Goal: Task Accomplishment & Management: Manage account settings

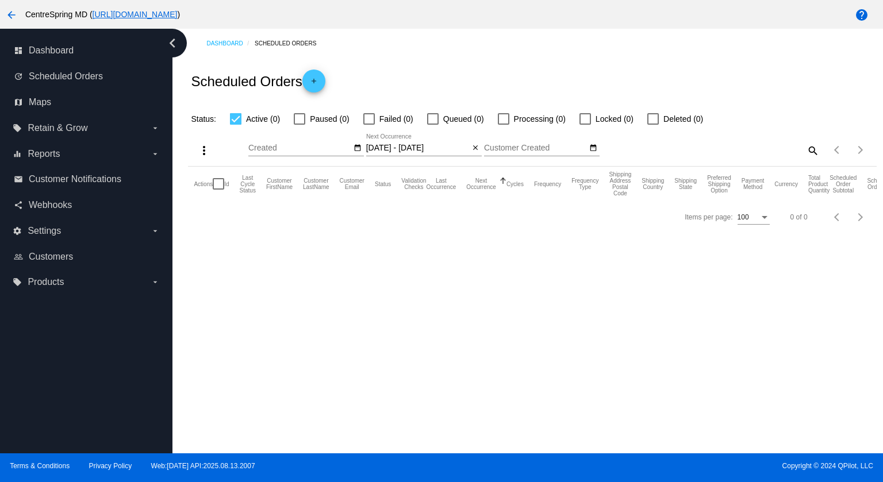
click at [11, 16] on mat-icon "arrow_back" at bounding box center [12, 15] width 14 height 14
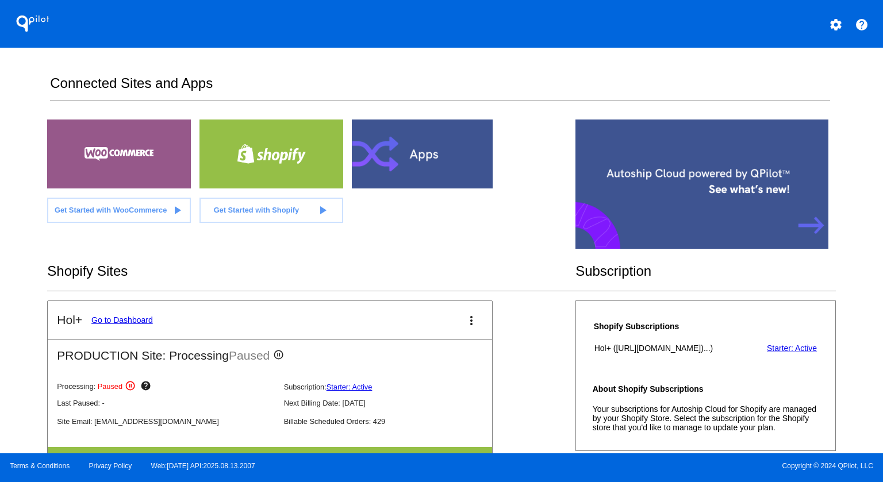
click at [95, 318] on link "Go to Dashboard" at bounding box center [122, 320] width 62 height 9
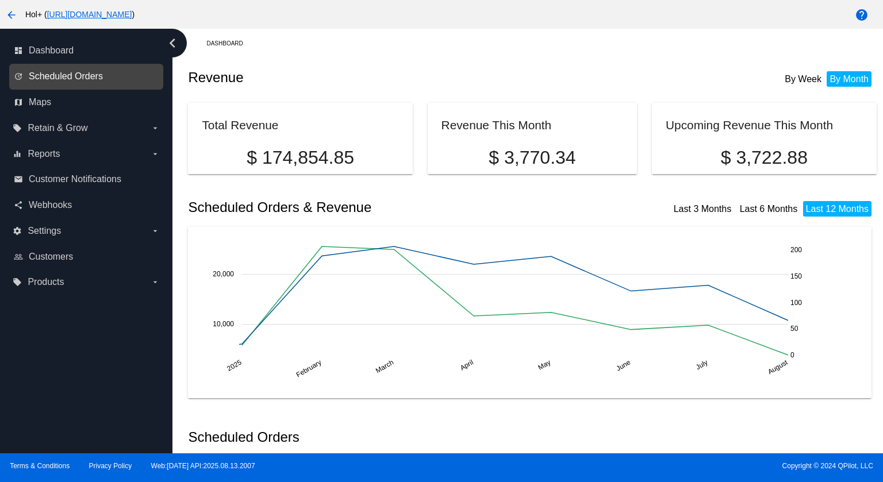
click at [62, 75] on span "Scheduled Orders" at bounding box center [66, 76] width 74 height 10
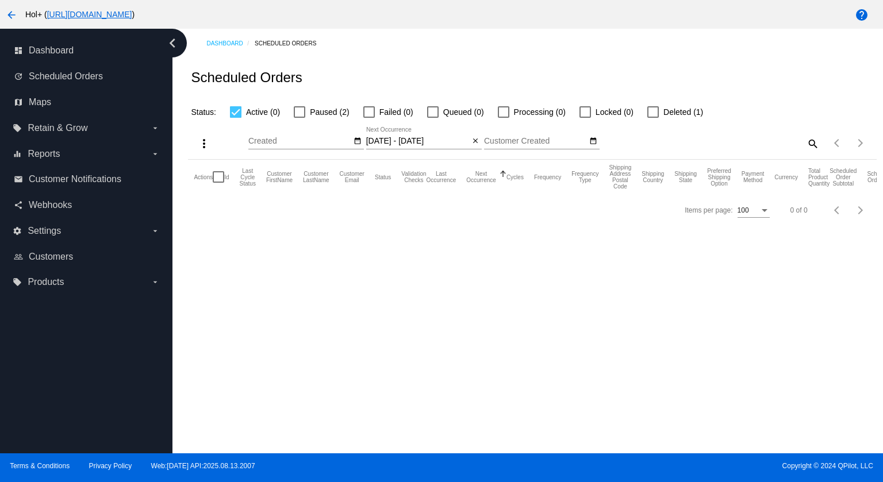
click at [408, 144] on input "08/15/2025 - 08/16/2025" at bounding box center [417, 141] width 103 height 9
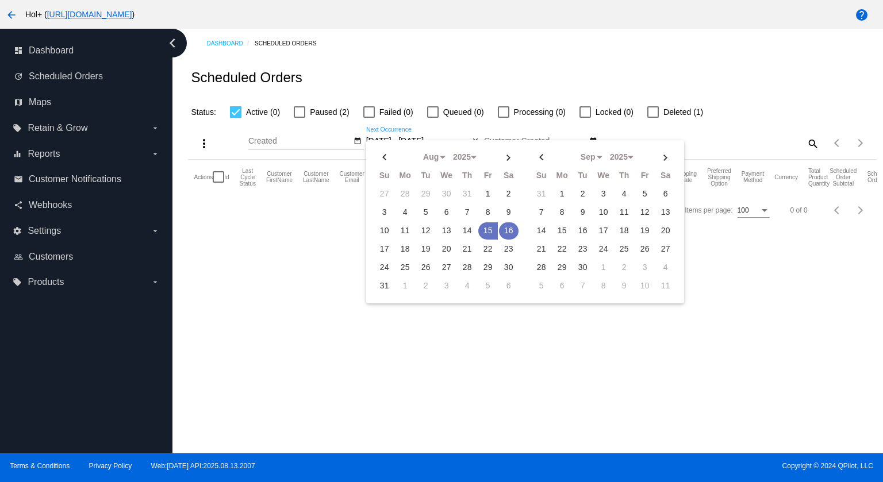
click at [507, 227] on td "16" at bounding box center [509, 231] width 20 height 17
click at [406, 247] on td "18" at bounding box center [406, 249] width 20 height 17
type input "[DATE] - [DATE]"
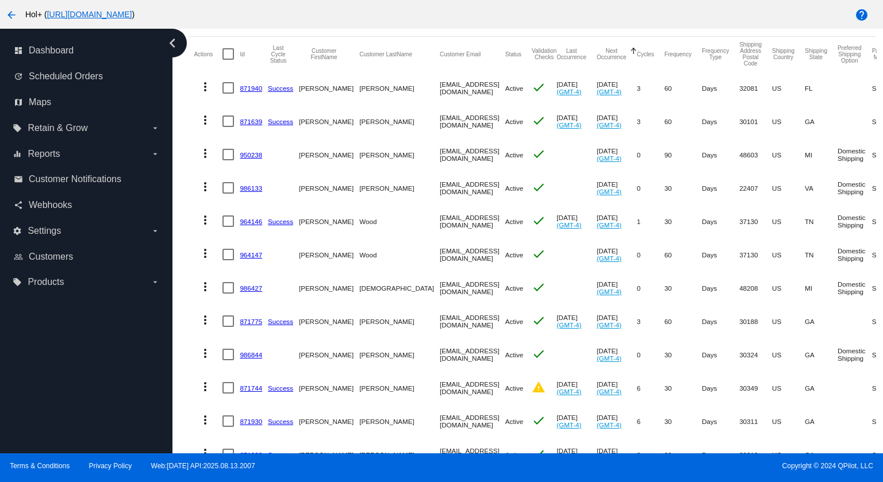
scroll to position [248, 0]
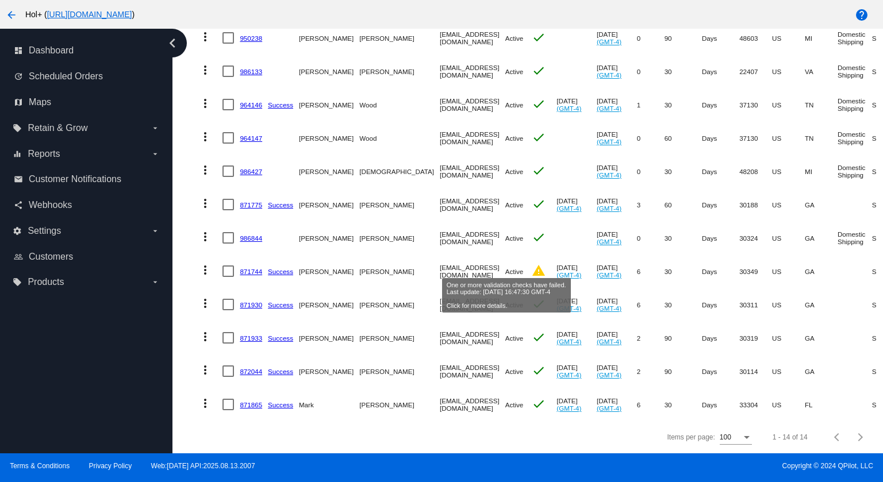
click at [532, 265] on mat-icon "warning" at bounding box center [539, 271] width 14 height 14
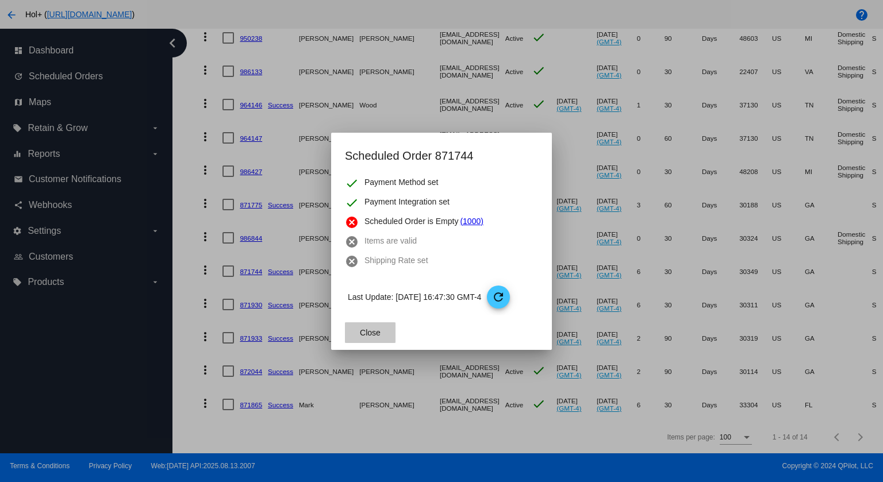
click at [377, 331] on span "Close" at bounding box center [370, 332] width 21 height 9
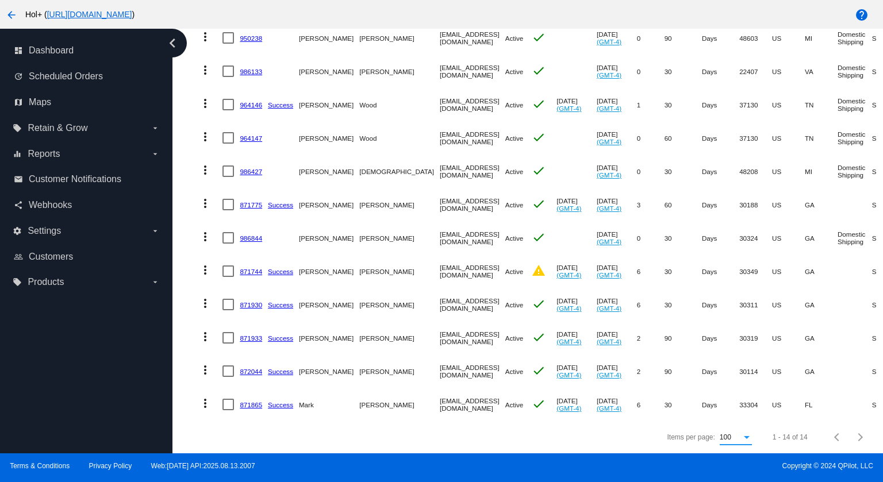
click at [733, 440] on div "100" at bounding box center [736, 438] width 32 height 8
click at [734, 440] on span "100" at bounding box center [727, 438] width 32 height 21
click at [350, 436] on div "Items per page: 100 1 - 14 of 14" at bounding box center [532, 437] width 688 height 32
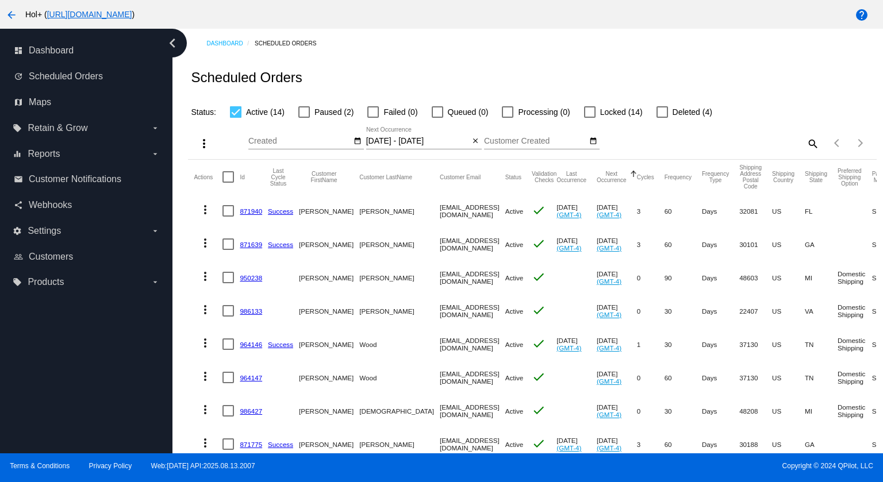
click at [228, 178] on div at bounding box center [228, 176] width 11 height 11
click at [228, 183] on input "checkbox" at bounding box center [228, 183] width 1 height 1
checkbox input "true"
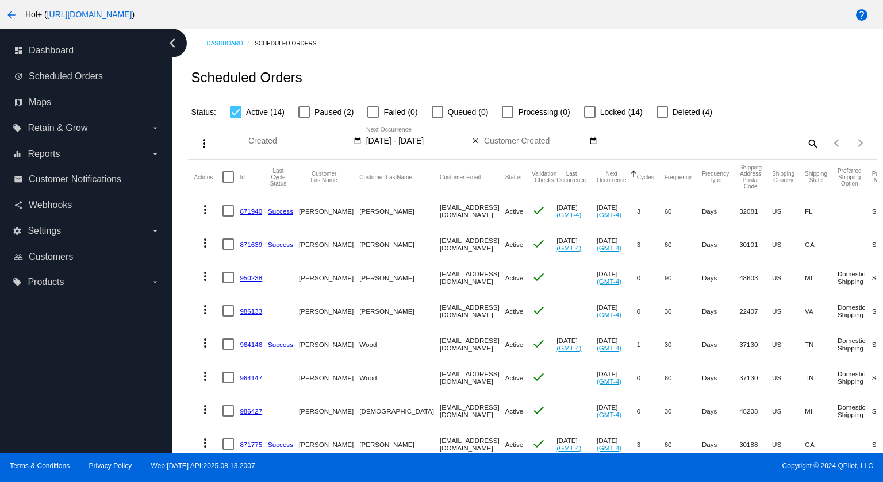
checkbox input "true"
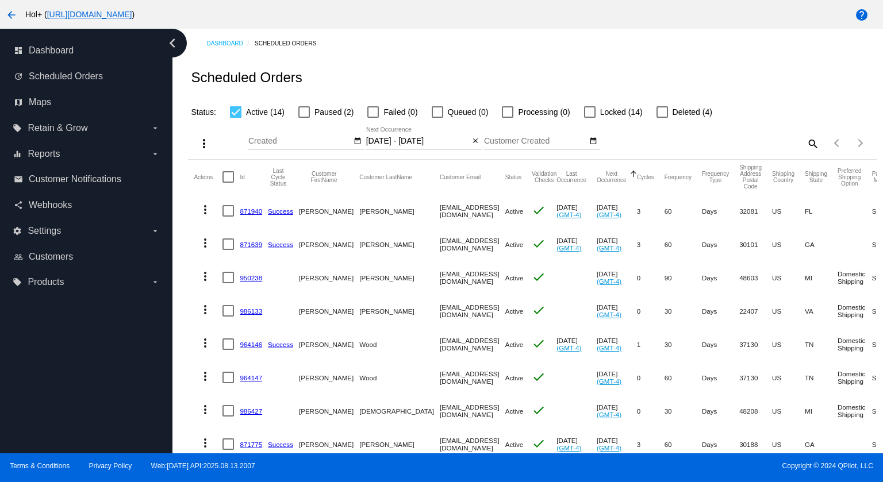
checkbox input "true"
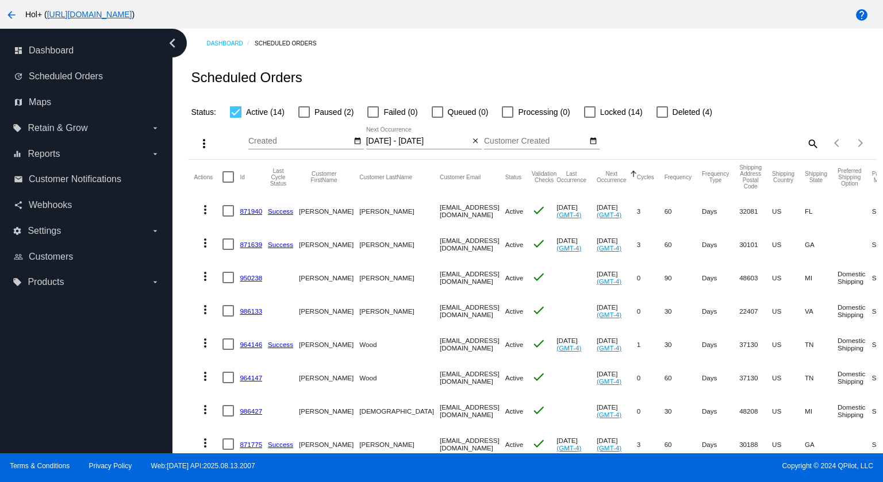
checkbox input "true"
click at [202, 142] on mat-icon "more_vert" at bounding box center [204, 144] width 14 height 14
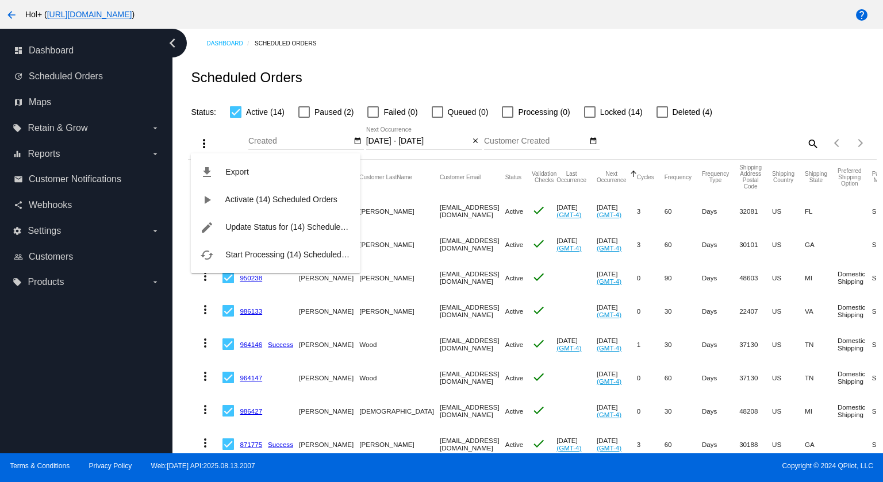
click at [270, 251] on span "Start Processing (14) Scheduled Orders" at bounding box center [296, 254] width 143 height 9
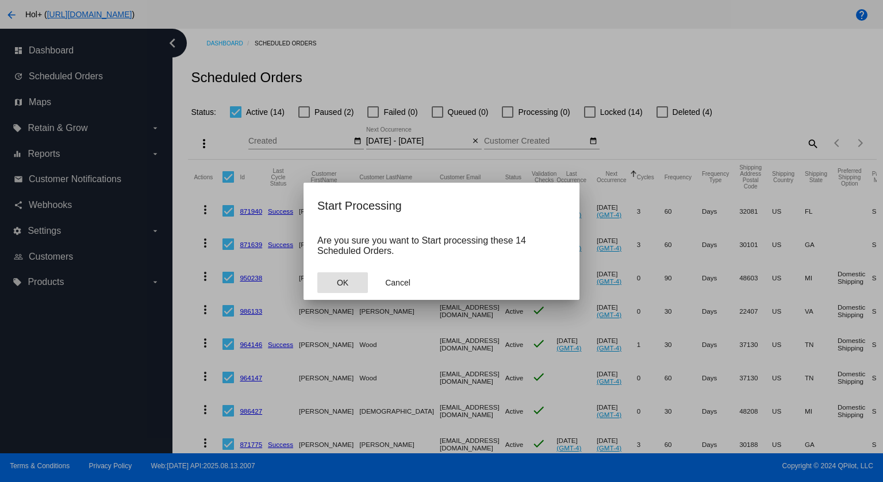
click at [331, 285] on button "OK" at bounding box center [342, 283] width 51 height 21
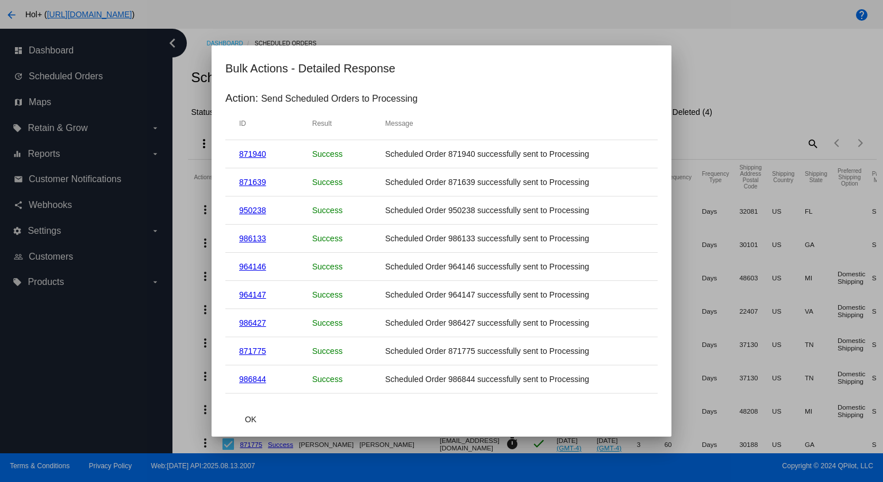
click at [264, 420] on button "OK" at bounding box center [250, 419] width 51 height 21
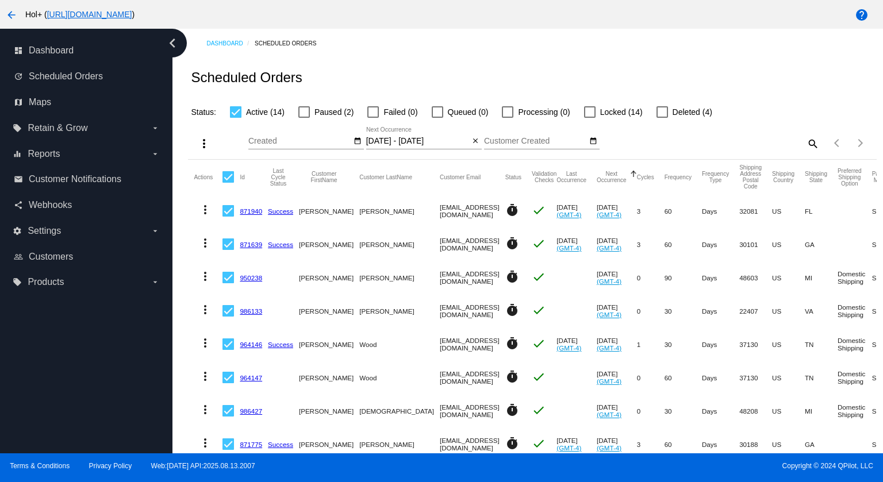
click at [467, 64] on div "Scheduled Orders" at bounding box center [532, 77] width 688 height 39
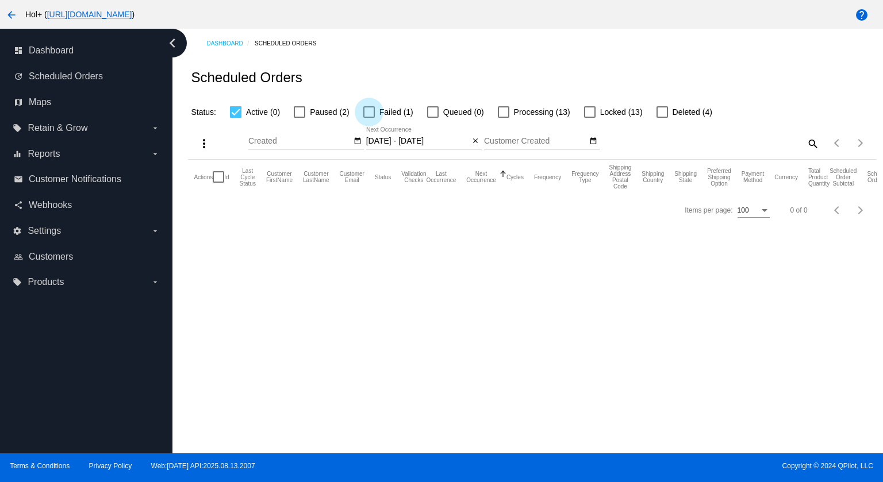
click at [370, 109] on div at bounding box center [368, 111] width 11 height 11
click at [369, 118] on input "Failed (1)" at bounding box center [369, 118] width 1 height 1
checkbox input "true"
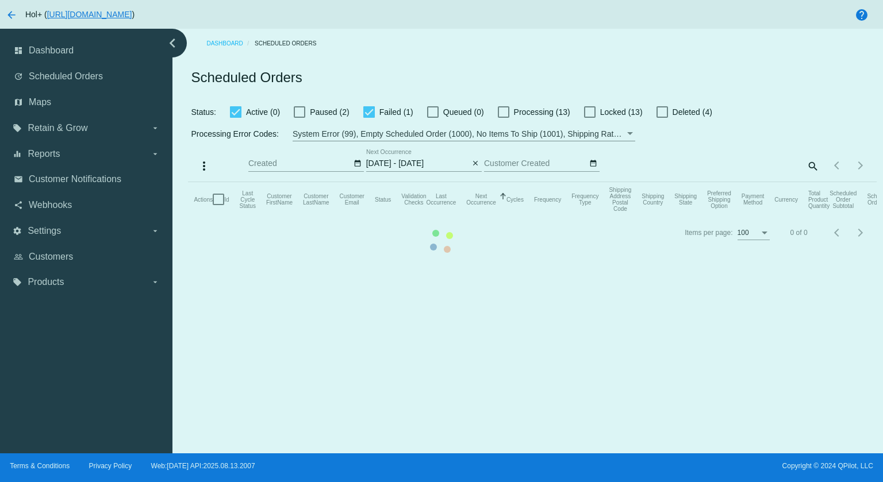
click at [233, 182] on mat-table "Actions Id Last Cycle Status Customer FirstName Customer LastName Customer Emai…" at bounding box center [532, 199] width 688 height 34
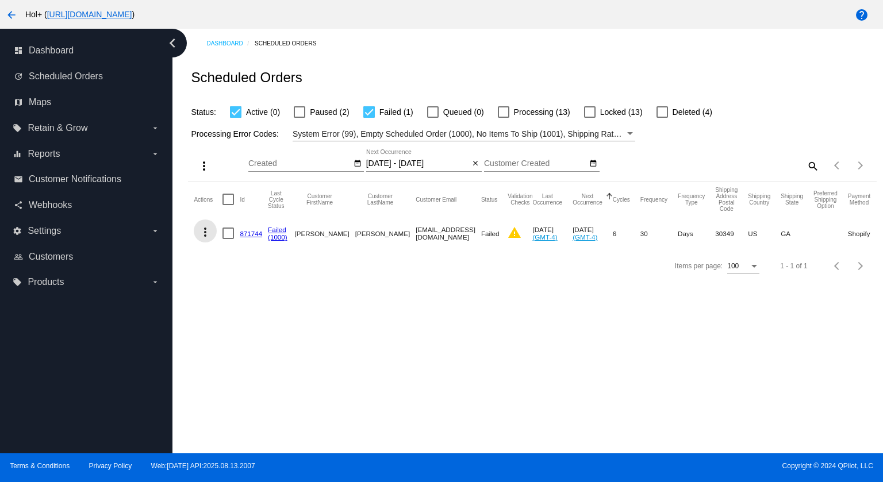
click at [205, 234] on mat-icon "more_vert" at bounding box center [205, 232] width 14 height 14
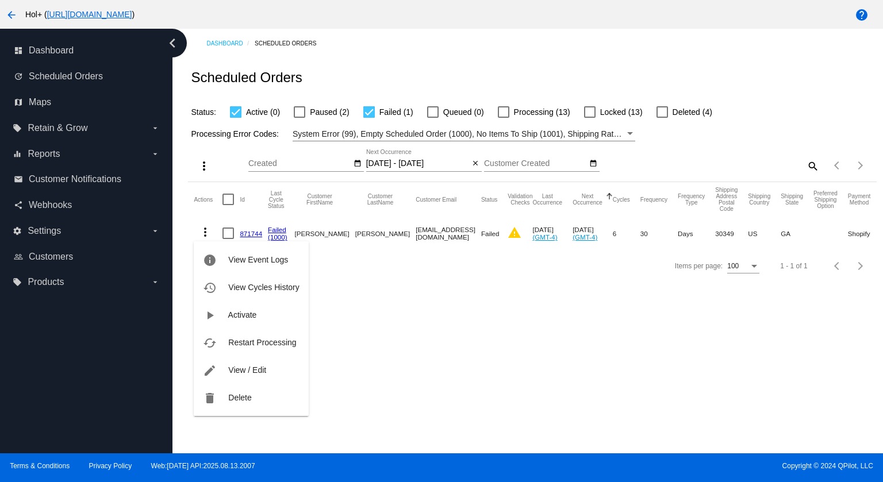
click at [439, 354] on div at bounding box center [441, 241] width 883 height 482
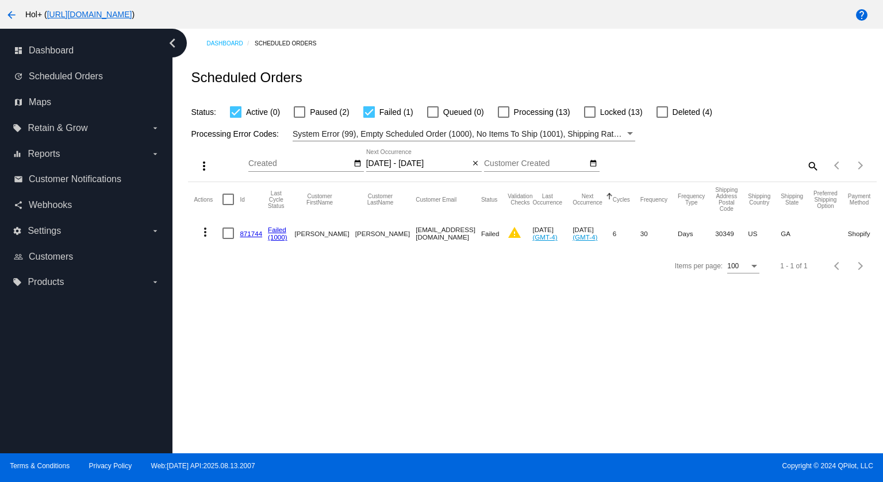
click at [512, 85] on div "Scheduled Orders" at bounding box center [532, 77] width 688 height 39
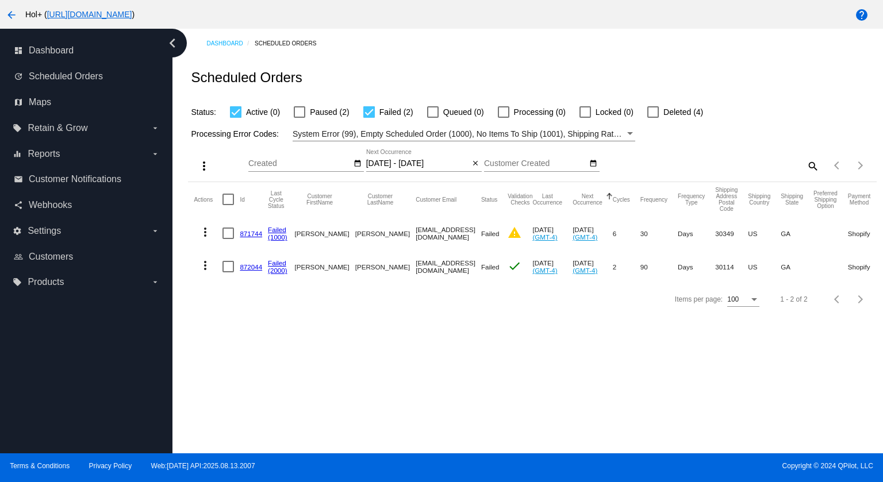
click at [248, 264] on link "872044" at bounding box center [251, 266] width 22 height 7
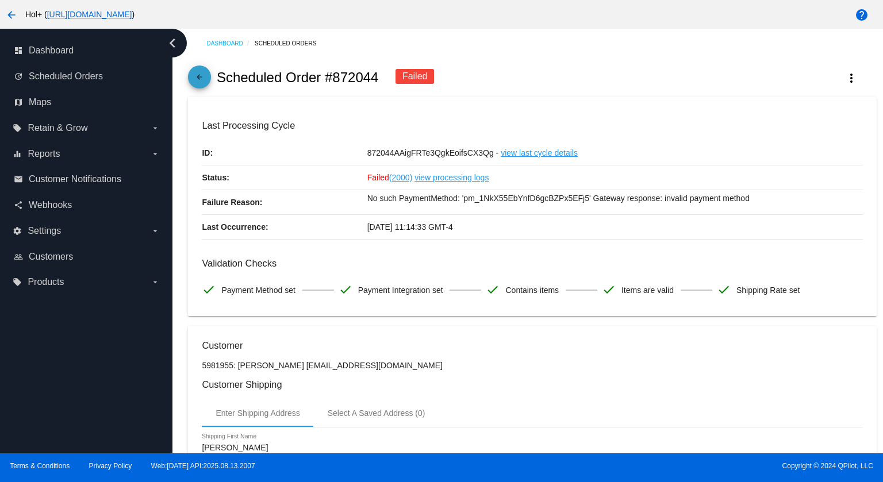
click at [196, 76] on mat-icon "arrow_back" at bounding box center [200, 80] width 14 height 14
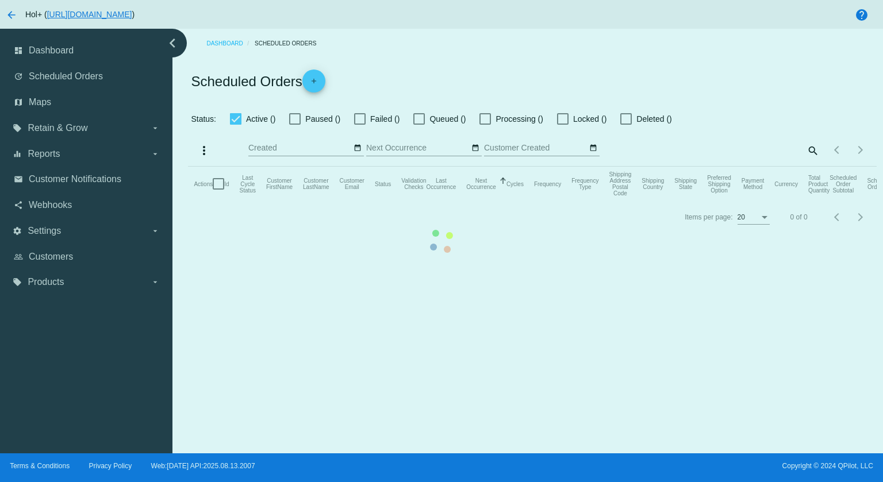
checkbox input "true"
type input "[DATE] - [DATE]"
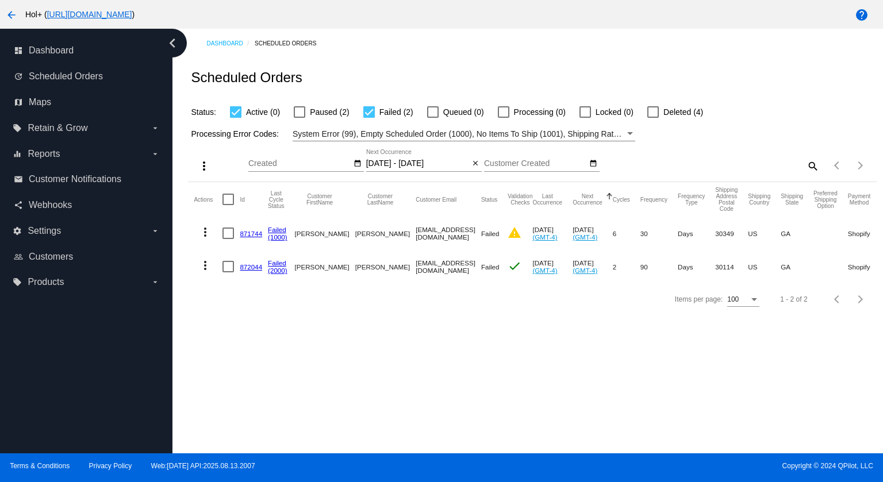
click at [207, 266] on mat-icon "more_vert" at bounding box center [205, 266] width 14 height 14
click at [437, 354] on div at bounding box center [441, 241] width 883 height 482
click at [248, 264] on link "872044" at bounding box center [251, 266] width 22 height 7
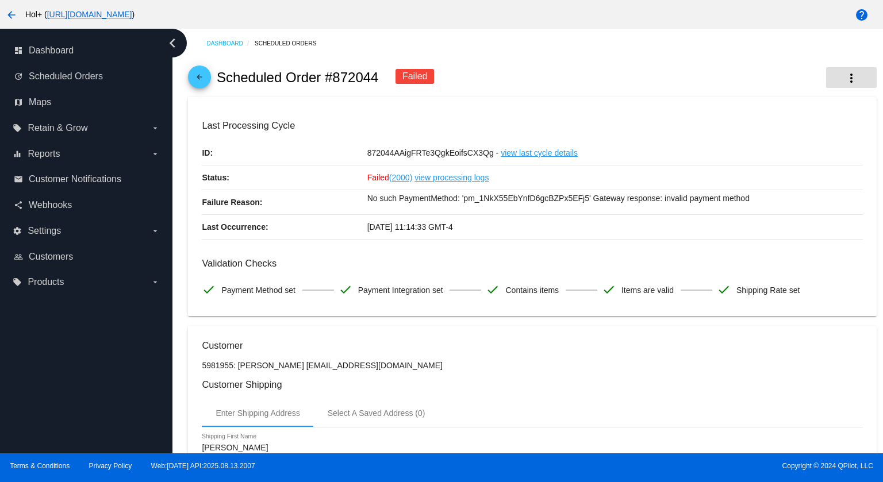
click at [845, 76] on mat-icon "more_vert" at bounding box center [852, 78] width 14 height 14
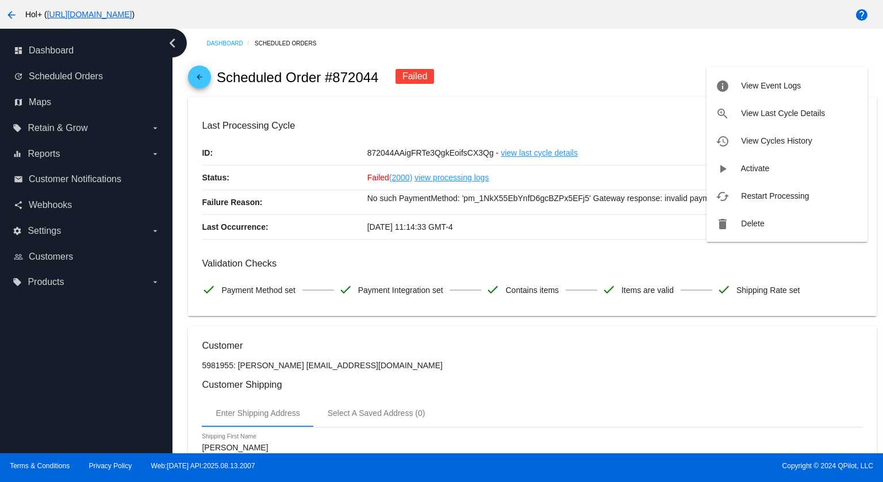
click at [766, 198] on span "Restart Processing" at bounding box center [775, 195] width 68 height 9
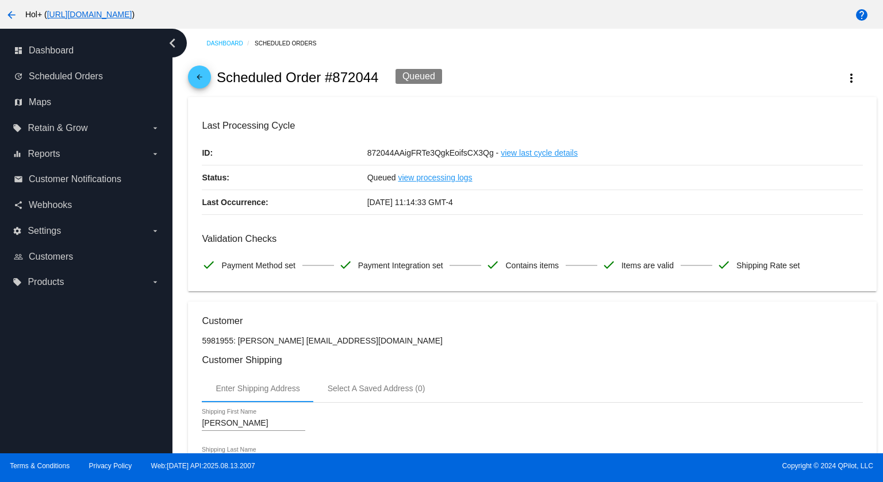
click at [513, 73] on div "arrow_back Scheduled Order #872044 Queued more_vert" at bounding box center [532, 77] width 688 height 39
drag, startPoint x: 513, startPoint y: 73, endPoint x: 484, endPoint y: 65, distance: 31.0
click at [484, 65] on div "arrow_back Scheduled Order #872044 Queued more_vert" at bounding box center [532, 77] width 688 height 39
click at [198, 73] on mat-icon "arrow_back" at bounding box center [200, 80] width 14 height 14
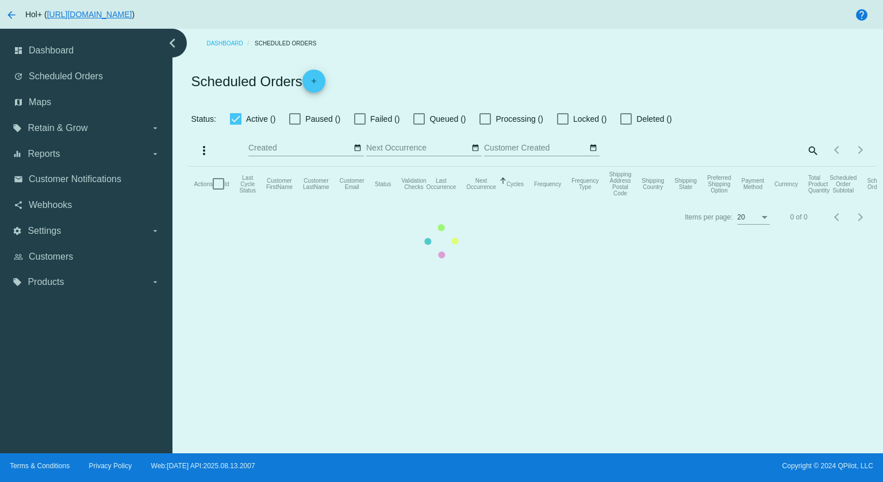
checkbox input "true"
type input "[DATE] - [DATE]"
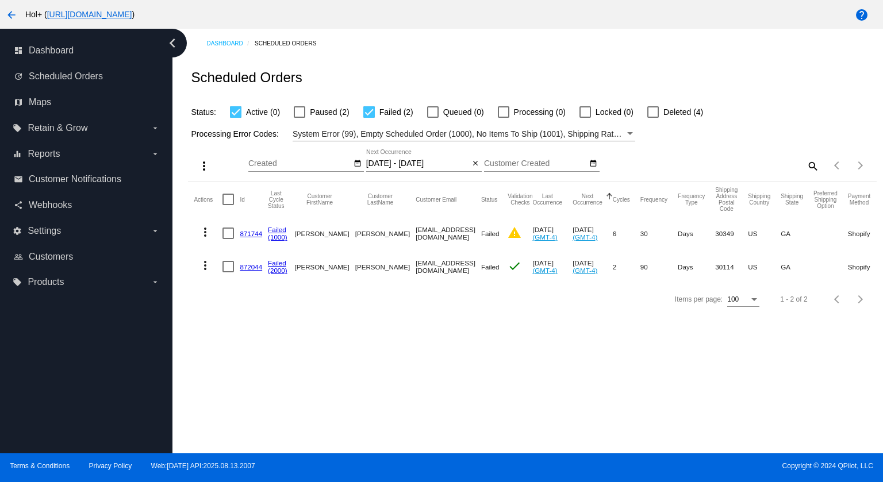
click at [247, 267] on link "872044" at bounding box center [251, 266] width 22 height 7
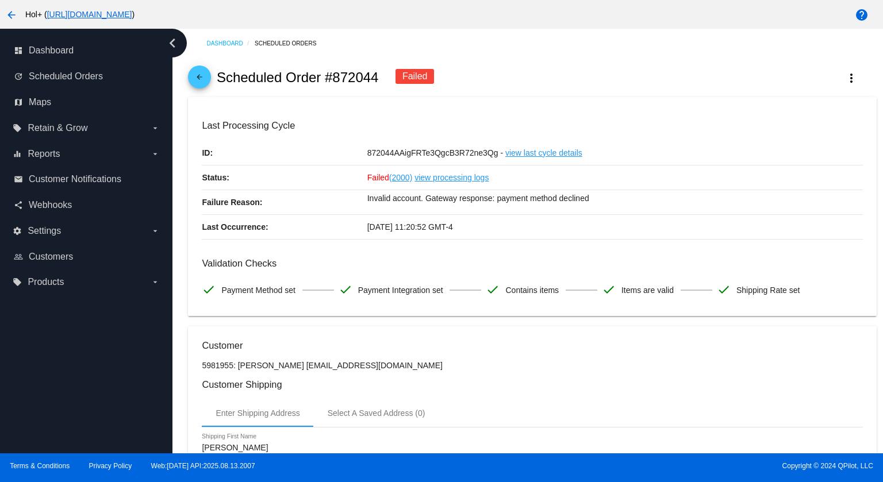
click at [197, 82] on mat-icon "arrow_back" at bounding box center [200, 80] width 14 height 14
